Goal: Navigation & Orientation: Find specific page/section

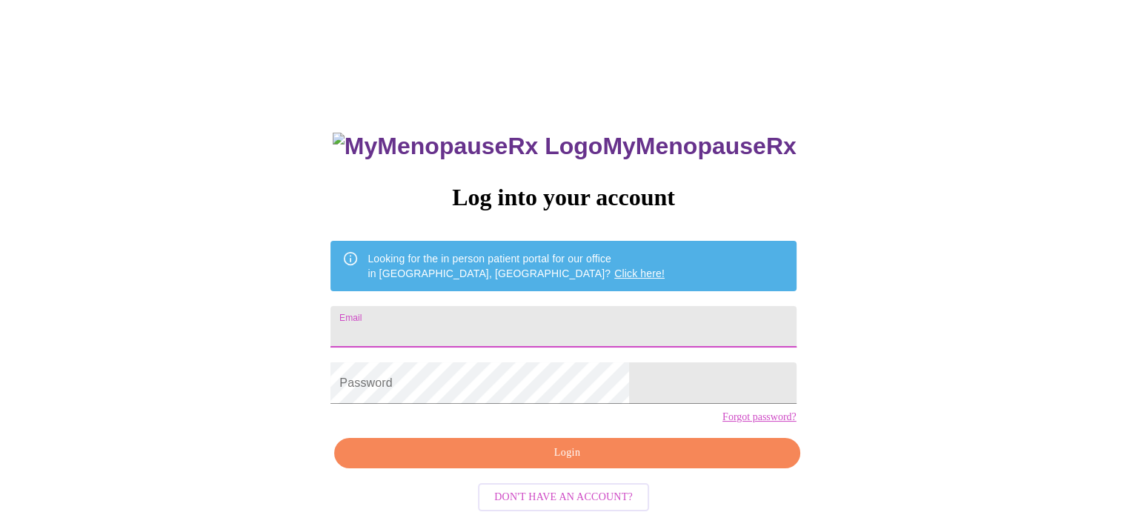
click at [498, 318] on input "Email" at bounding box center [563, 327] width 465 height 42
type input "[EMAIL_ADDRESS][DOMAIN_NAME]"
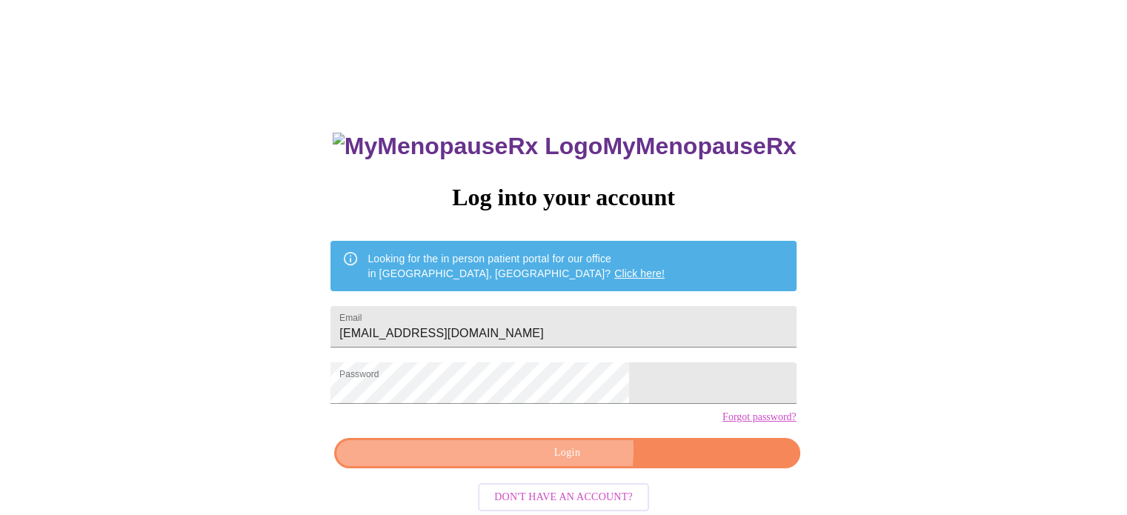
click at [560, 462] on span "Login" at bounding box center [566, 453] width 431 height 19
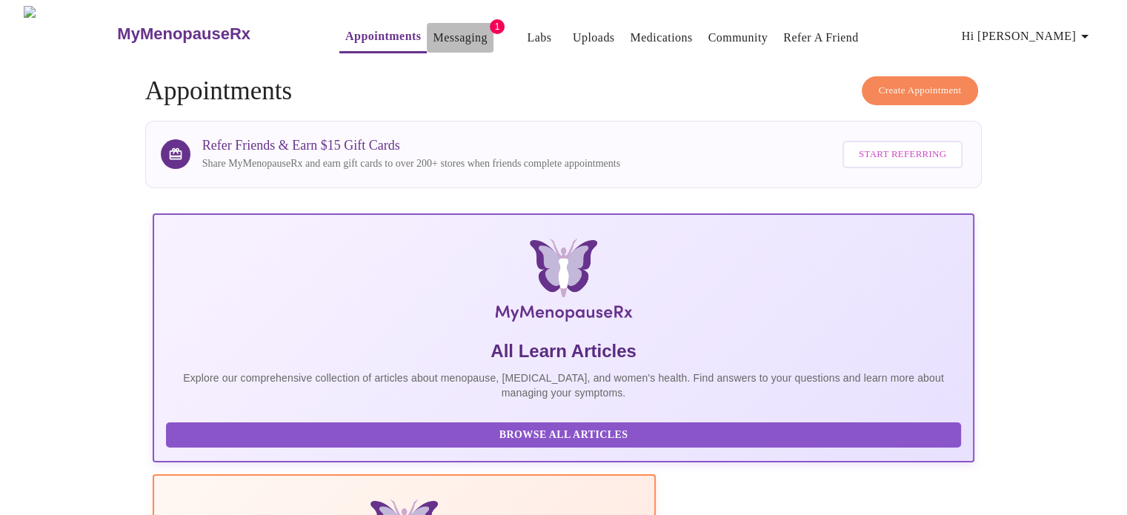
click at [433, 31] on link "Messaging" at bounding box center [460, 37] width 54 height 21
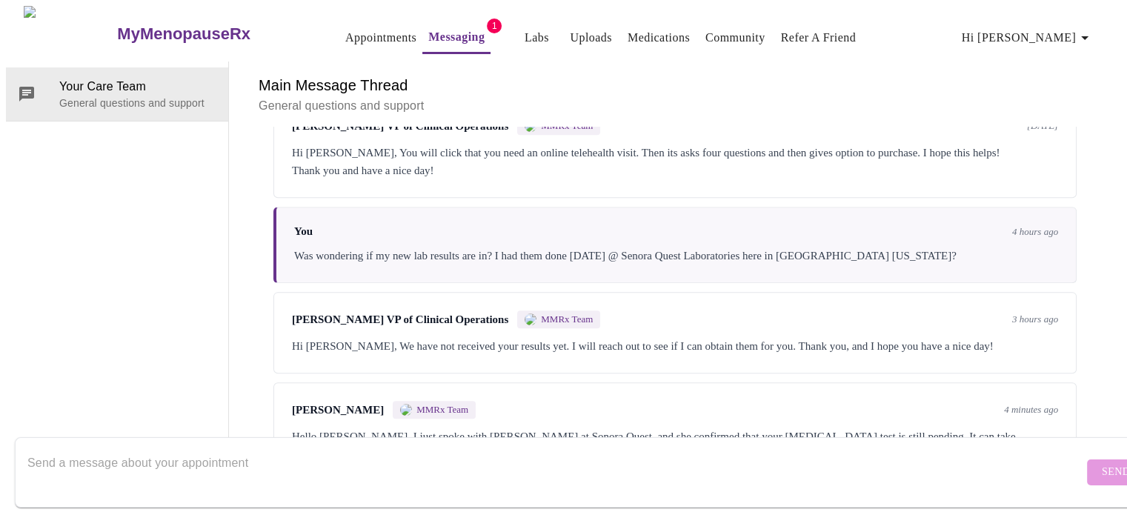
scroll to position [800, 0]
